Goal: Check status: Check status

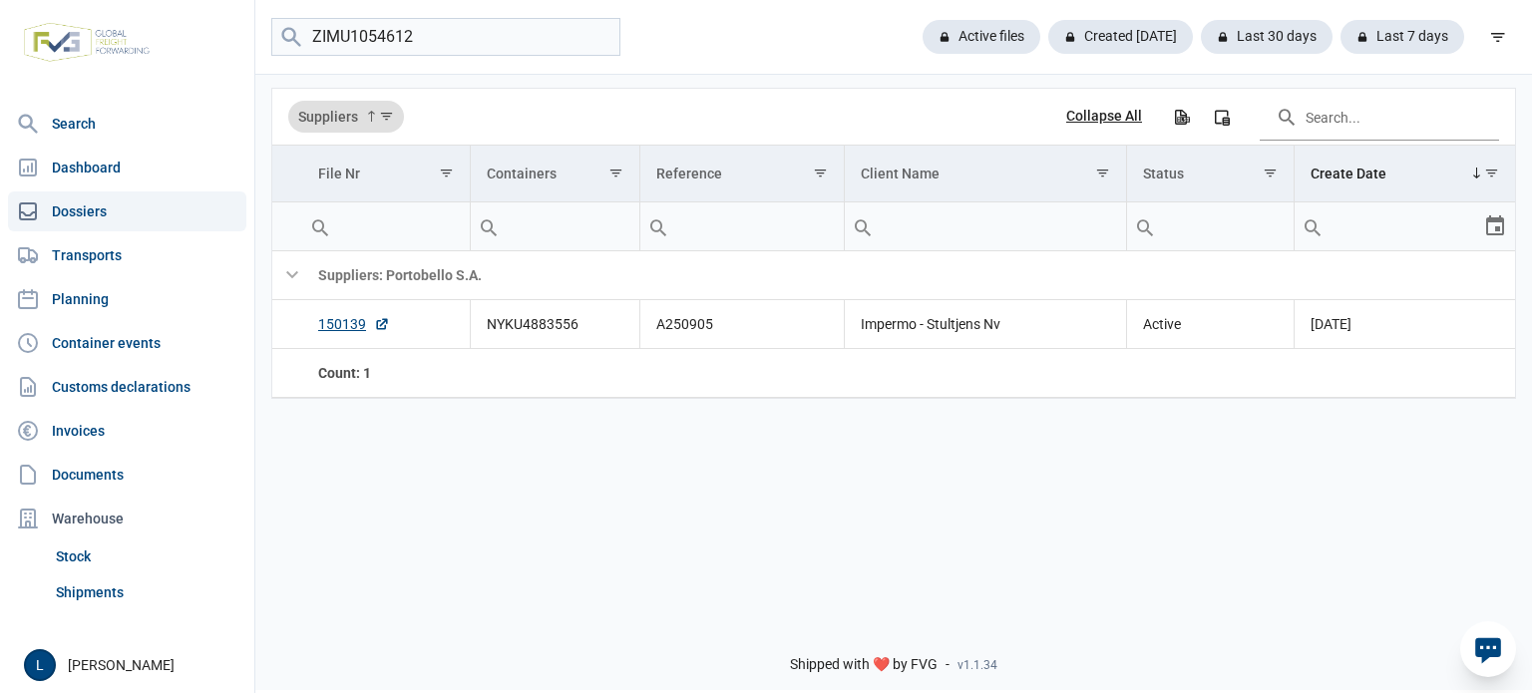
type input "ZIMU1054612"
click at [349, 326] on link "150097" at bounding box center [354, 324] width 72 height 20
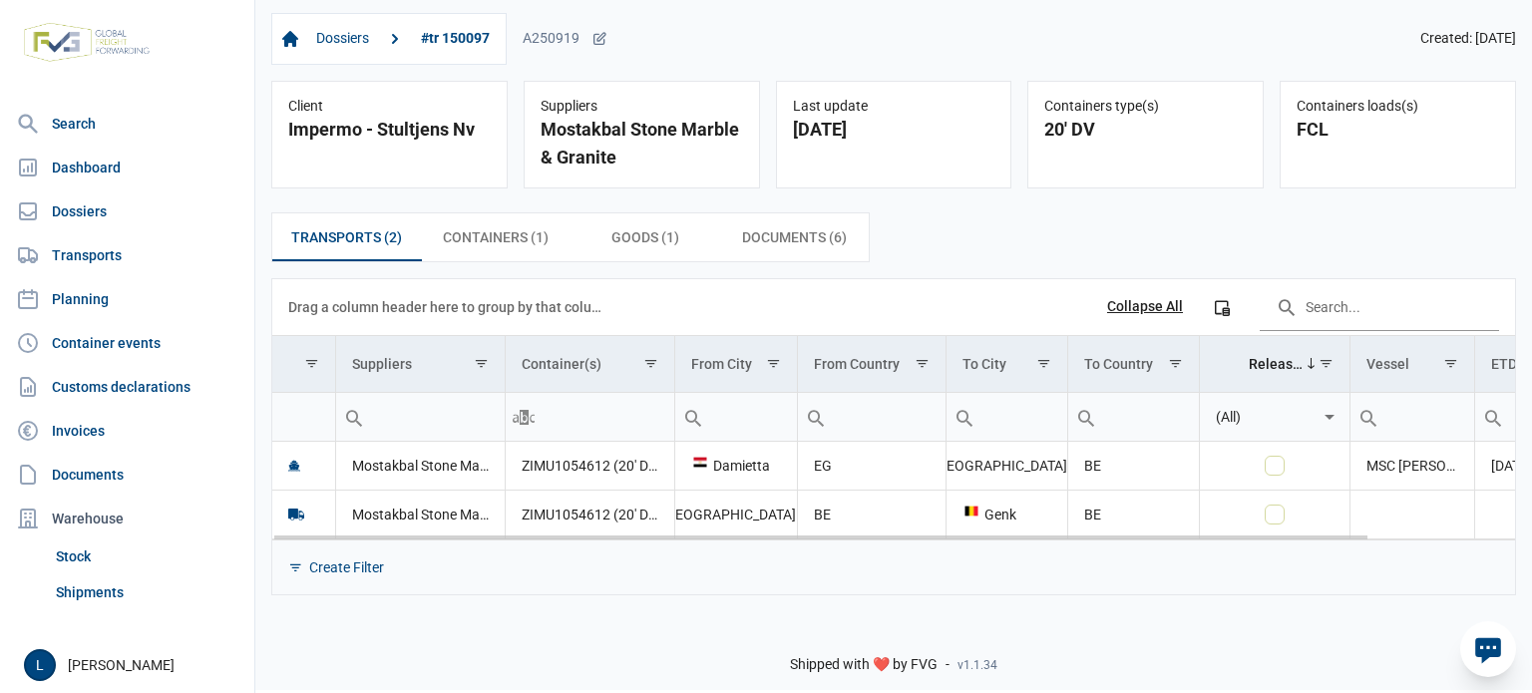
drag, startPoint x: 631, startPoint y: 530, endPoint x: 1169, endPoint y: 514, distance: 539.0
click at [1243, 538] on body "For evaluation purposes only. Redistribution prohibited. Please register an exi…" at bounding box center [766, 311] width 1532 height 693
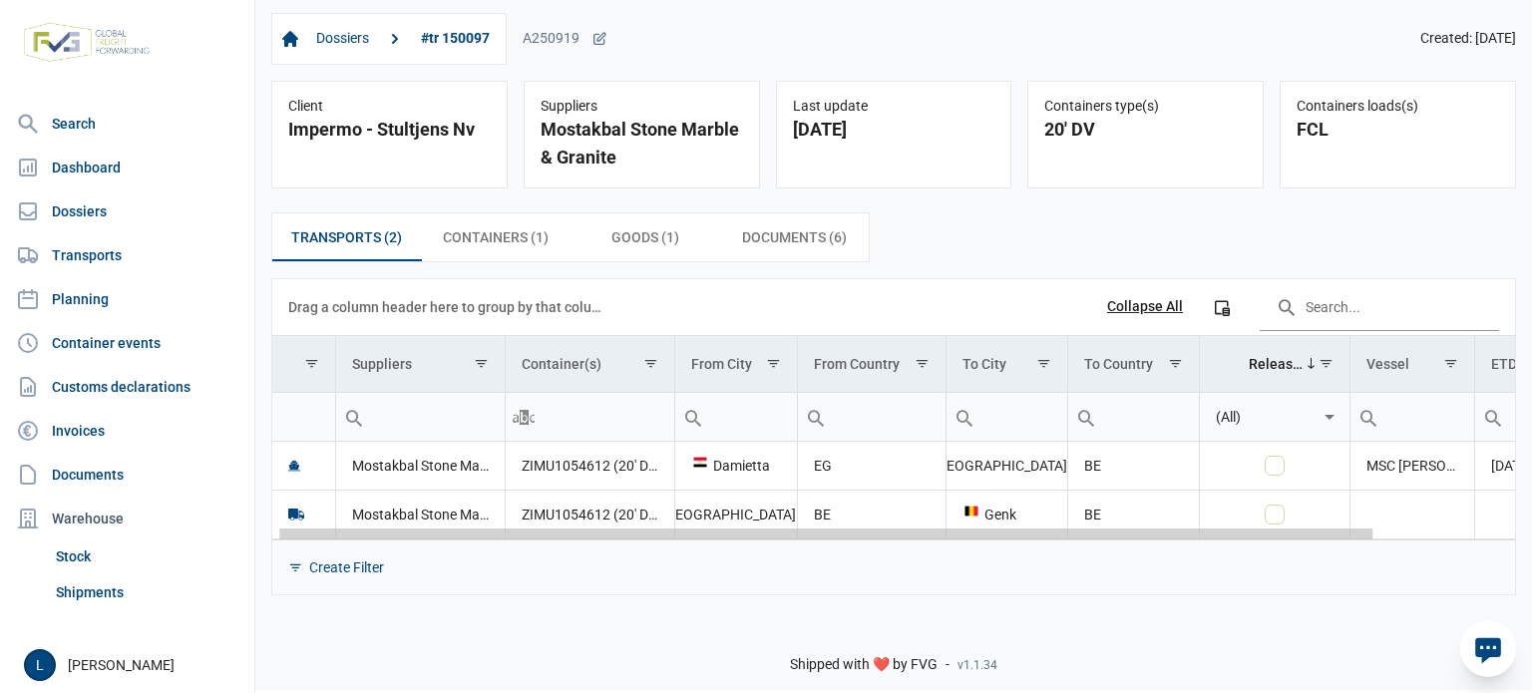
scroll to position [0, 165]
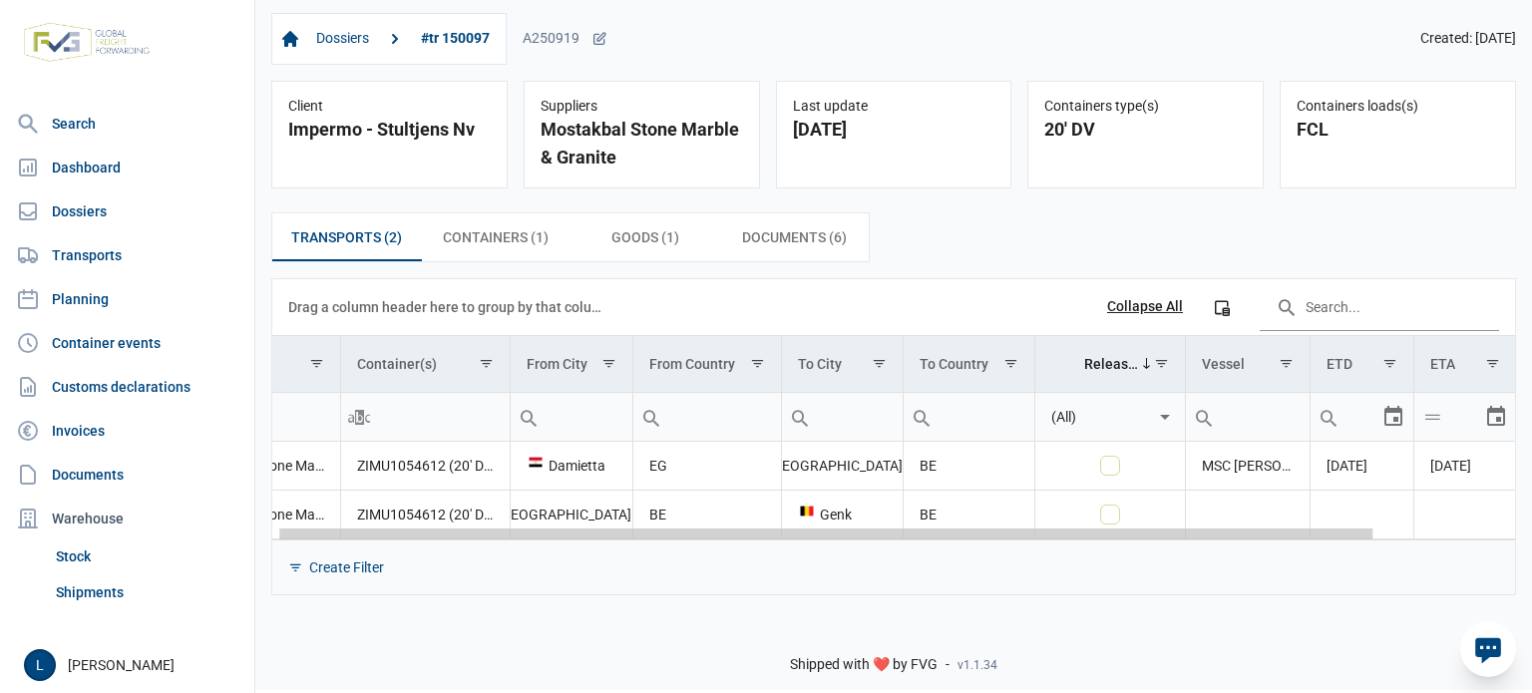
drag, startPoint x: 1161, startPoint y: 535, endPoint x: 1485, endPoint y: 542, distance: 323.3
click at [1485, 542] on body "For evaluation purposes only. Redistribution prohibited. Please register an exi…" at bounding box center [766, 311] width 1532 height 693
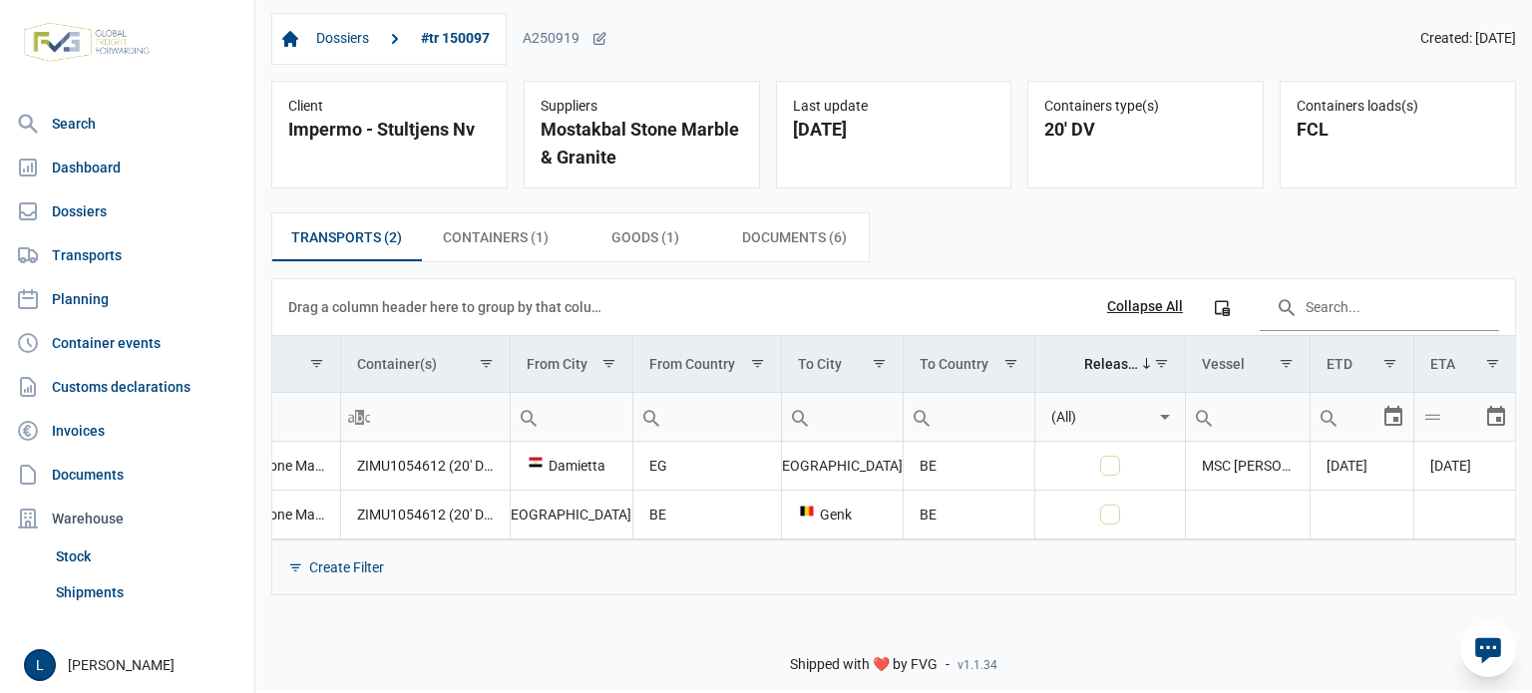
click at [511, 249] on span "Containers (1) Containers (1)" at bounding box center [496, 237] width 106 height 24
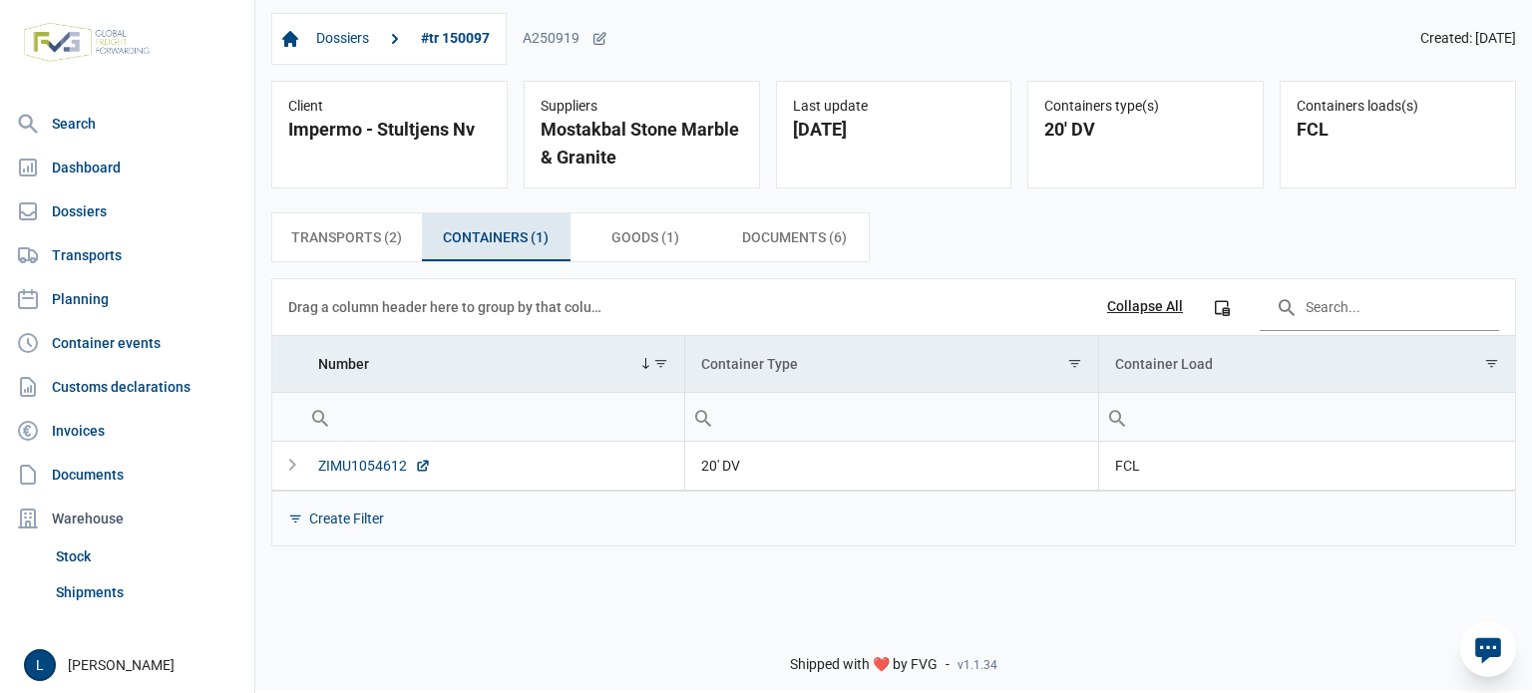
click at [378, 465] on div "ZIMU1054612" at bounding box center [374, 466] width 113 height 20
